Goal: Task Accomplishment & Management: Use online tool/utility

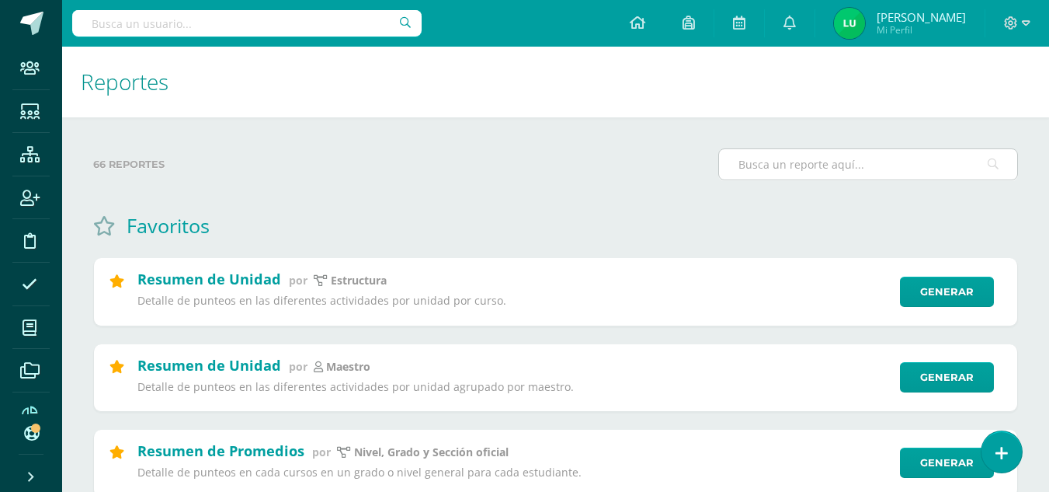
click at [844, 176] on input "text" at bounding box center [868, 164] width 298 height 30
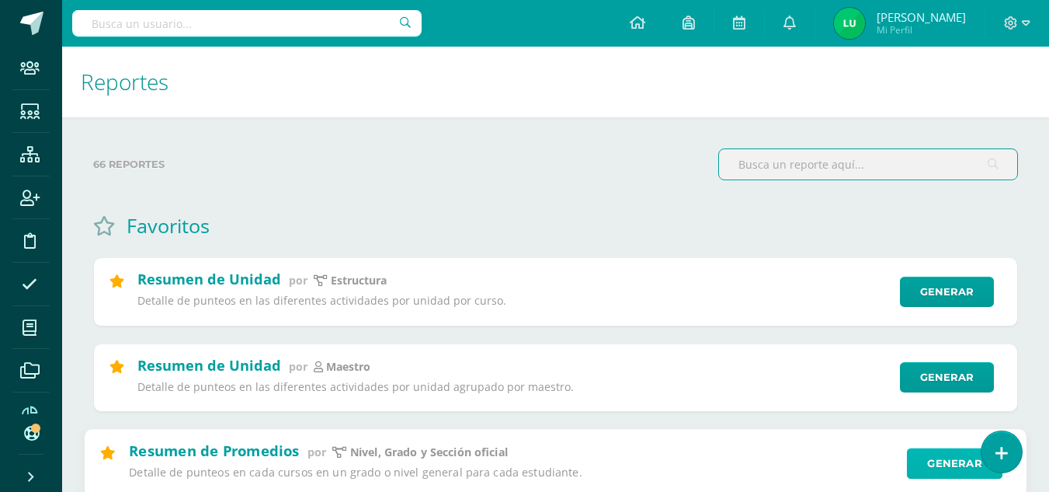
click at [924, 465] on link "Generar" at bounding box center [955, 462] width 96 height 31
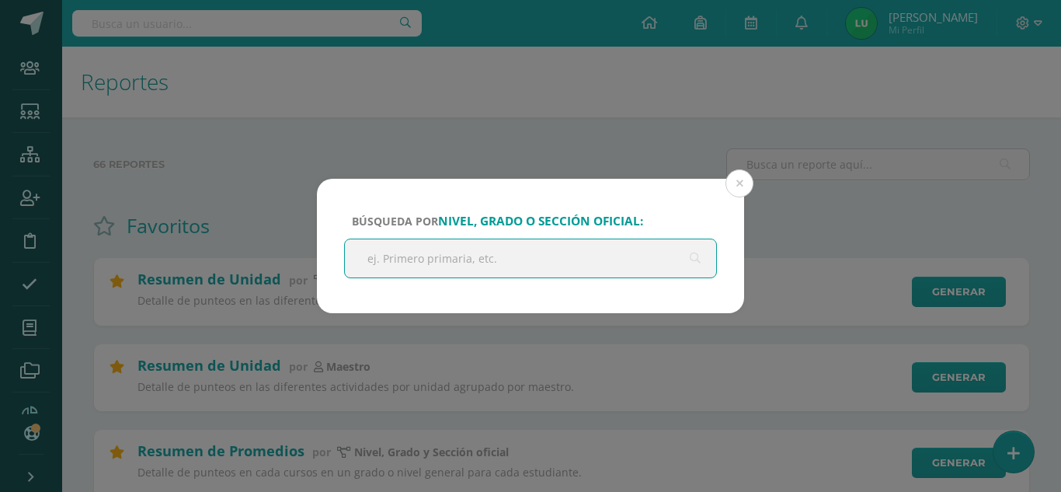
type input "p"
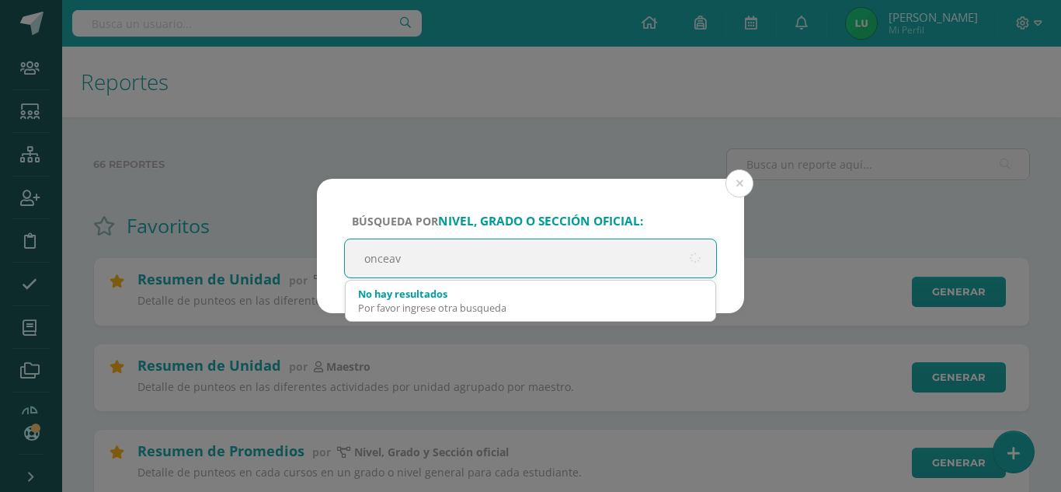
type input "onceavo"
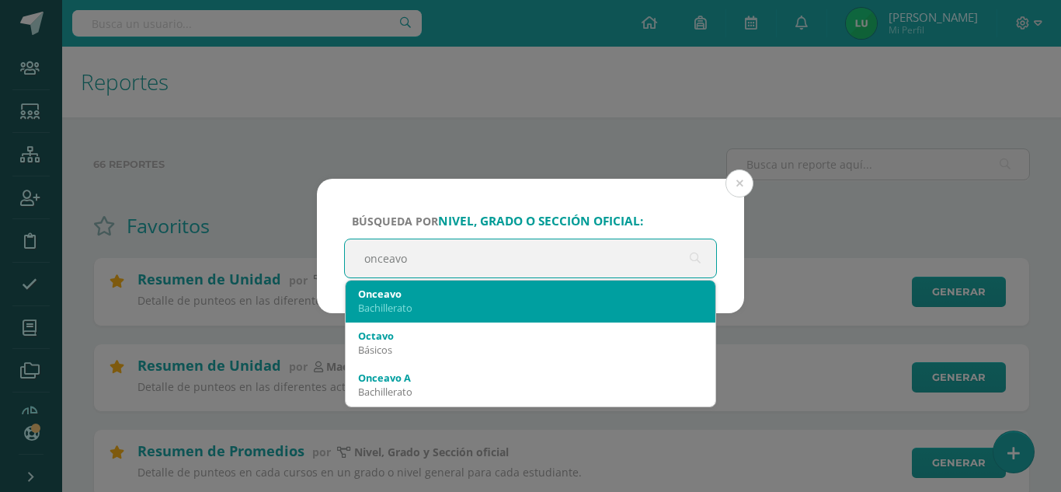
click at [492, 321] on div "Onceavo Bachillerato" at bounding box center [530, 300] width 345 height 40
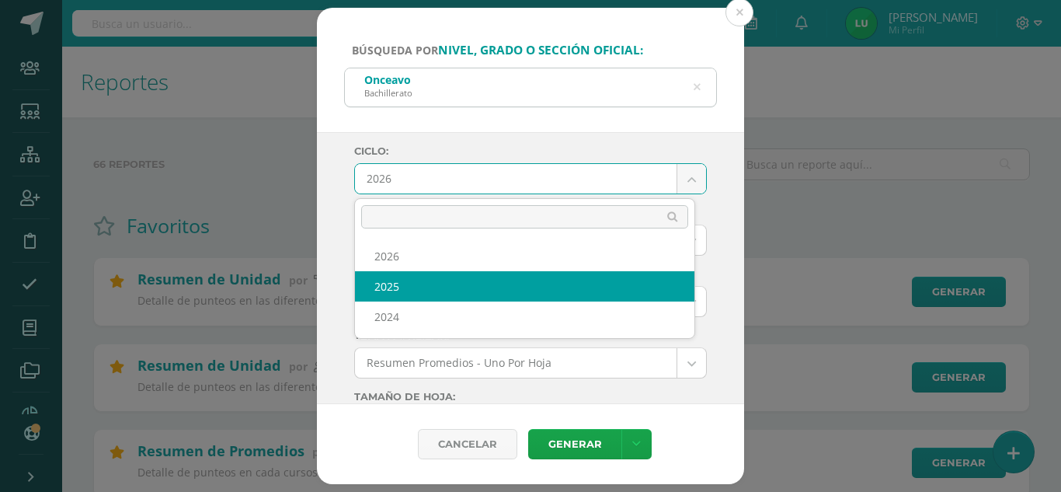
select select "4"
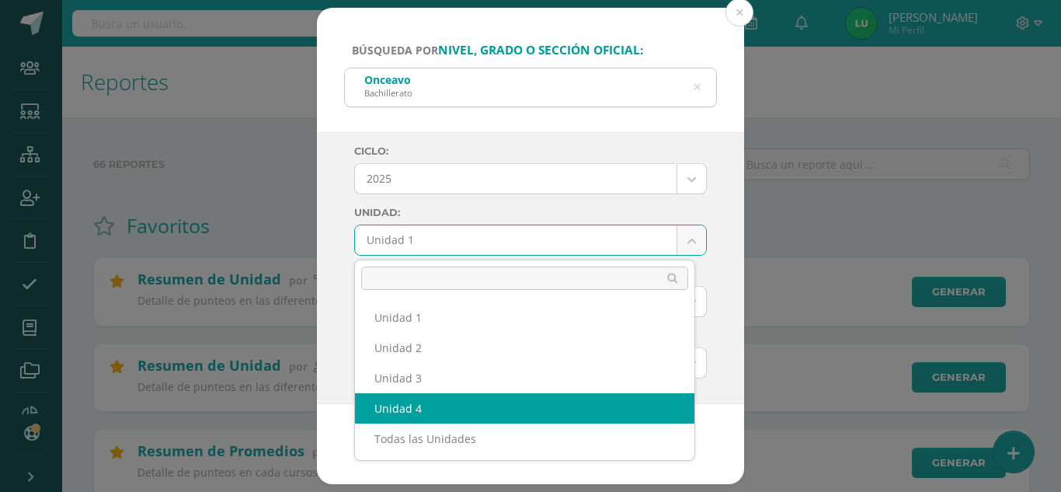
select select "Unidad 4"
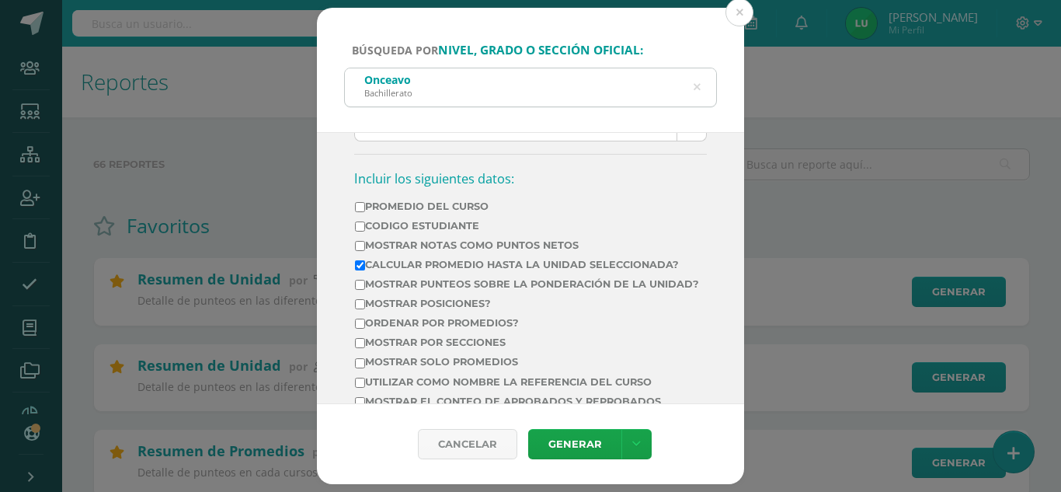
scroll to position [621, 0]
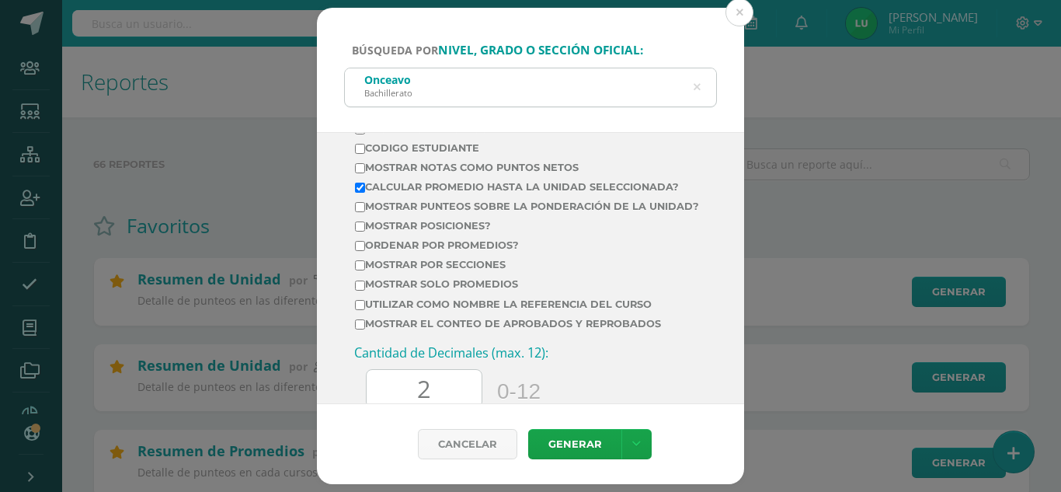
click at [469, 270] on label "Mostrar por secciones" at bounding box center [527, 265] width 344 height 12
click at [365, 270] on input "Mostrar por secciones" at bounding box center [360, 265] width 10 height 10
click at [469, 270] on label "Mostrar por secciones" at bounding box center [527, 265] width 344 height 12
click at [365, 270] on input "Mostrar por secciones" at bounding box center [360, 265] width 10 height 10
checkbox input "false"
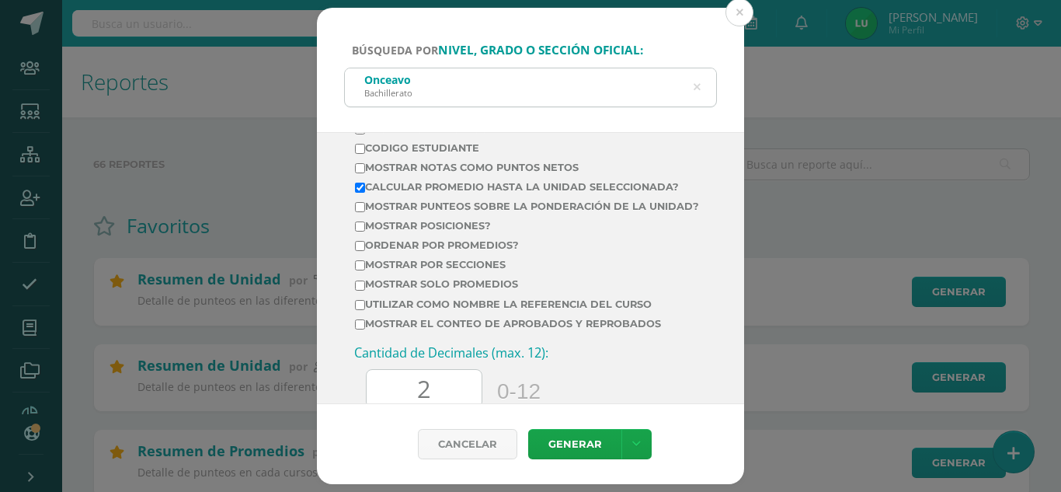
click at [483, 251] on label "Ordenar por promedios?" at bounding box center [527, 245] width 344 height 12
click at [365, 251] on input "Ordenar por promedios?" at bounding box center [360, 246] width 10 height 10
checkbox input "true"
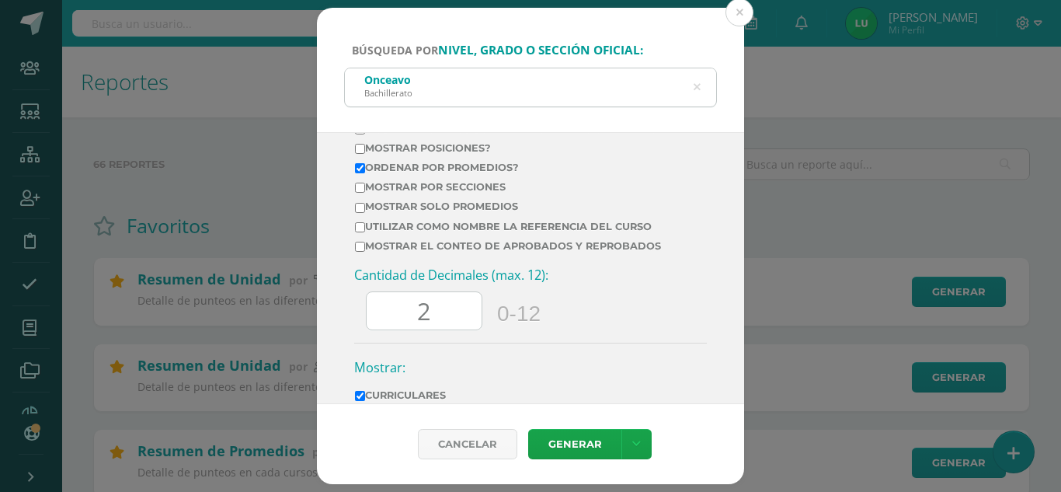
click at [564, 426] on div "Cancelar Generar Descargar como HTML Descargar como PDF Descargar como XLS" at bounding box center [530, 444] width 427 height 80
click at [560, 440] on link "Generar" at bounding box center [574, 444] width 93 height 30
